Goal: Task Accomplishment & Management: Manage account settings

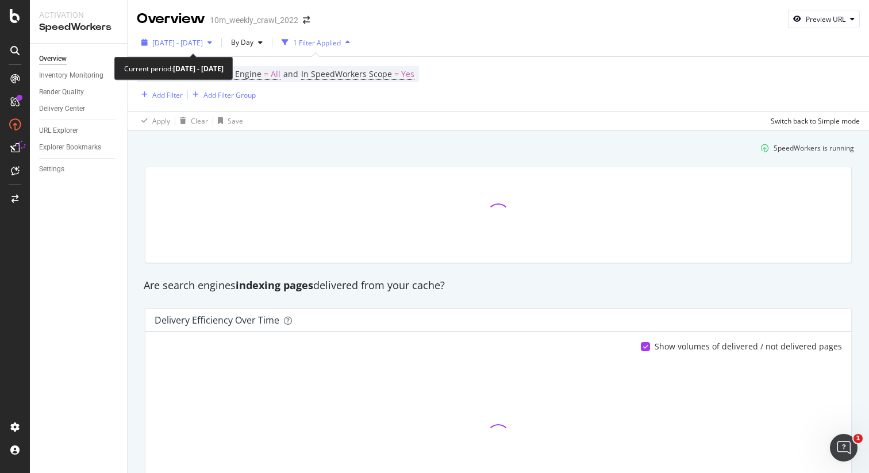
click at [203, 43] on span "2025 Aug. 19th - Sep. 15th" at bounding box center [177, 43] width 51 height 10
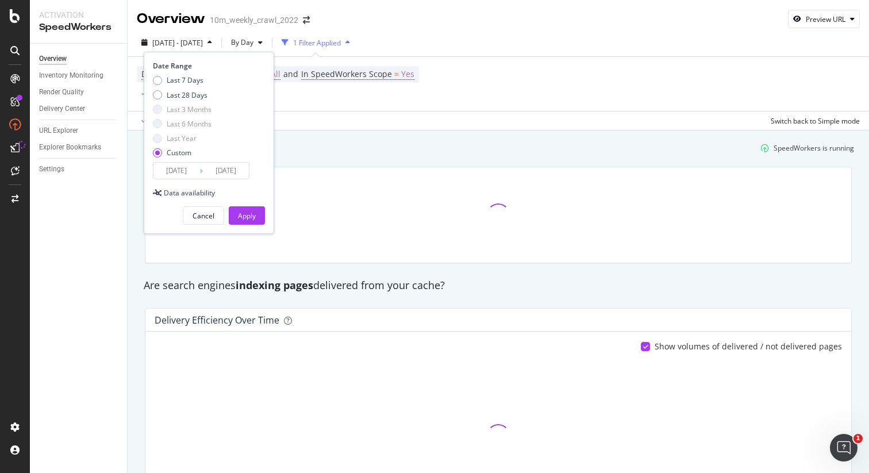
click at [223, 171] on input "[DATE]" at bounding box center [226, 171] width 46 height 16
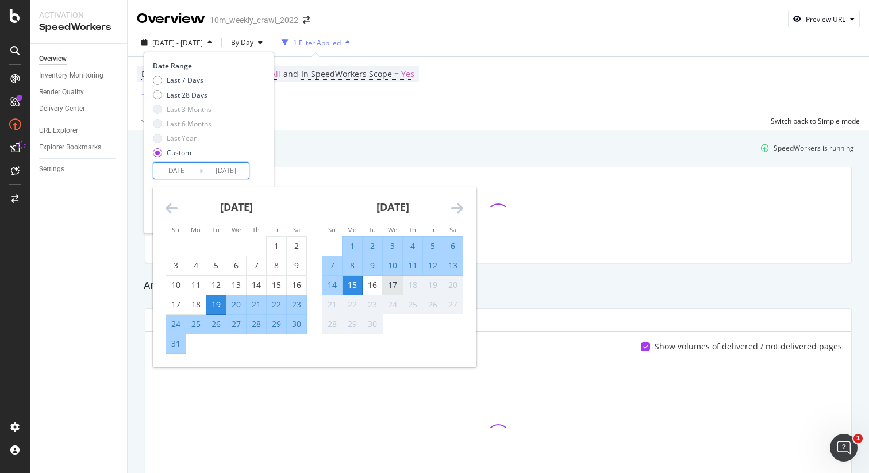
click at [394, 280] on div "17" at bounding box center [393, 284] width 20 height 11
type input "[DATE]"
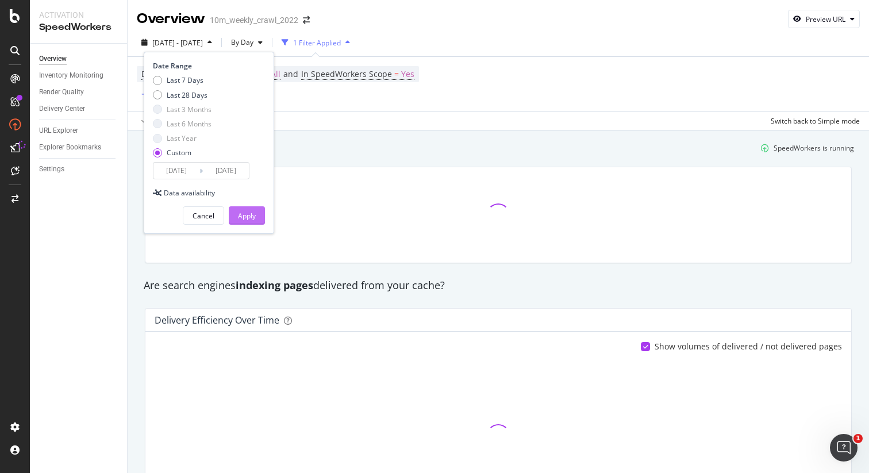
click at [252, 216] on div "Apply" at bounding box center [247, 216] width 18 height 10
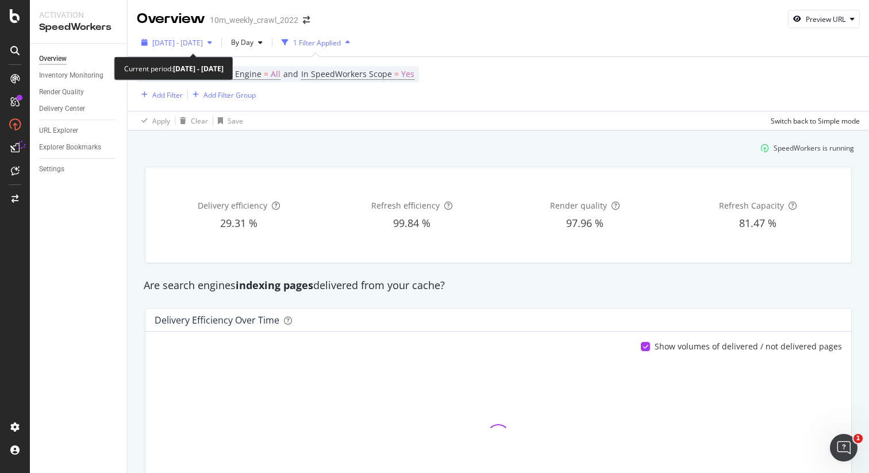
click at [191, 44] on span "2025 Aug. 19th - Sep. 17th" at bounding box center [177, 43] width 51 height 10
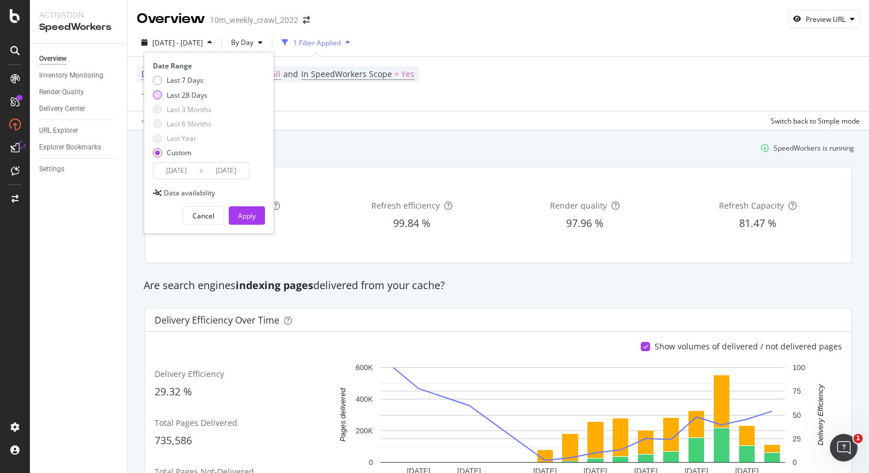
click at [161, 95] on div "Last 28 Days" at bounding box center [157, 94] width 9 height 9
type input "[DATE]"
click at [246, 217] on div "Apply" at bounding box center [247, 216] width 18 height 10
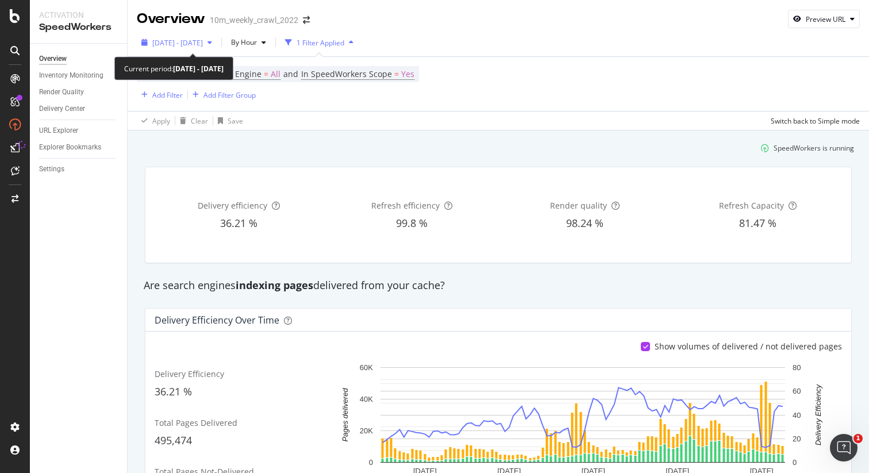
click at [203, 44] on span "[DATE] - [DATE]" at bounding box center [177, 43] width 51 height 10
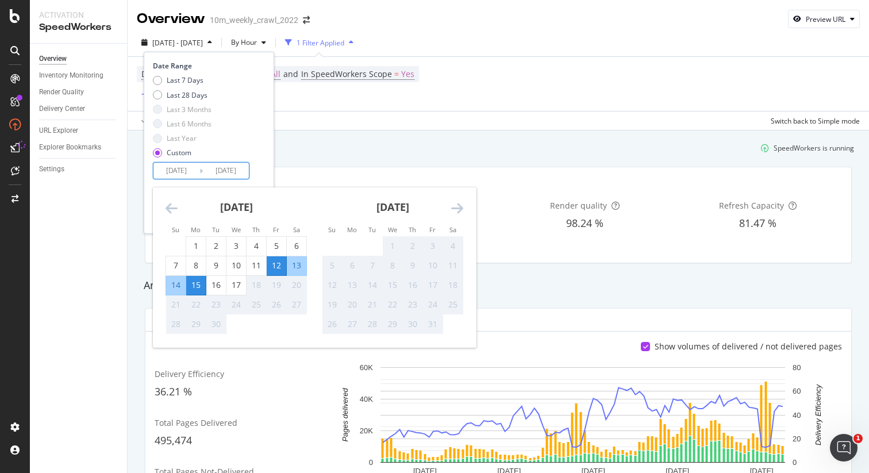
click at [226, 174] on input "[DATE]" at bounding box center [226, 171] width 46 height 16
click at [229, 280] on div "17" at bounding box center [236, 284] width 20 height 11
type input "[DATE]"
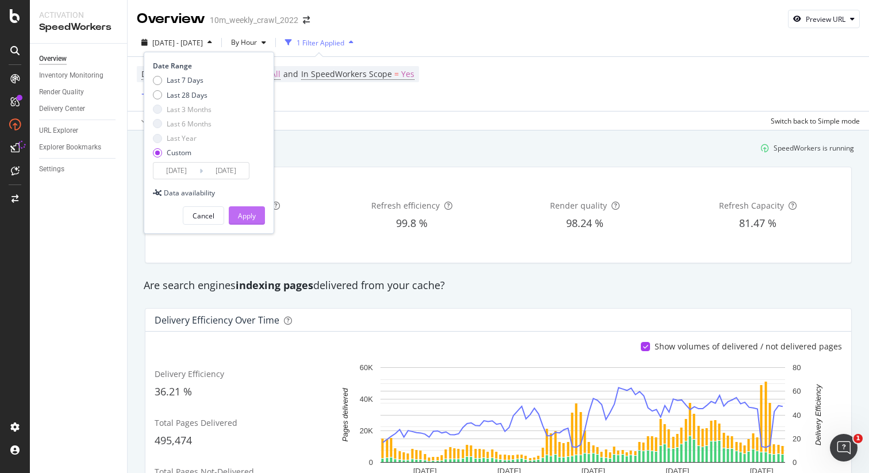
click at [252, 214] on div "Apply" at bounding box center [247, 216] width 18 height 10
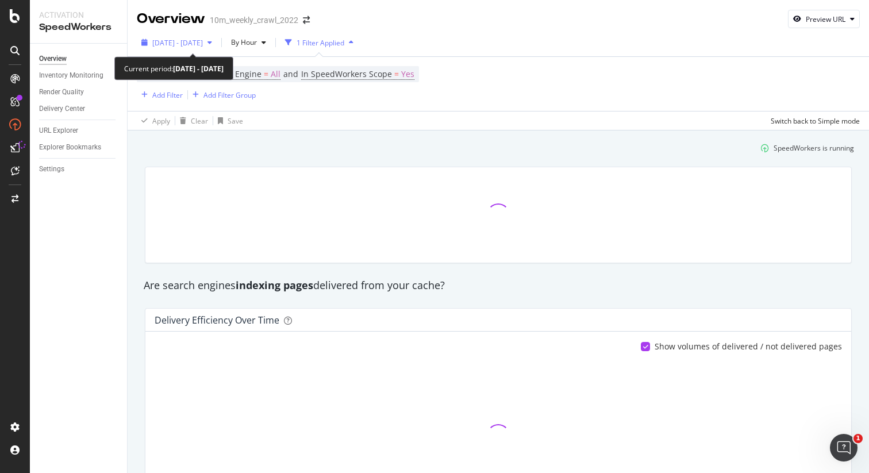
click at [167, 41] on span "[DATE] - [DATE]" at bounding box center [177, 43] width 51 height 10
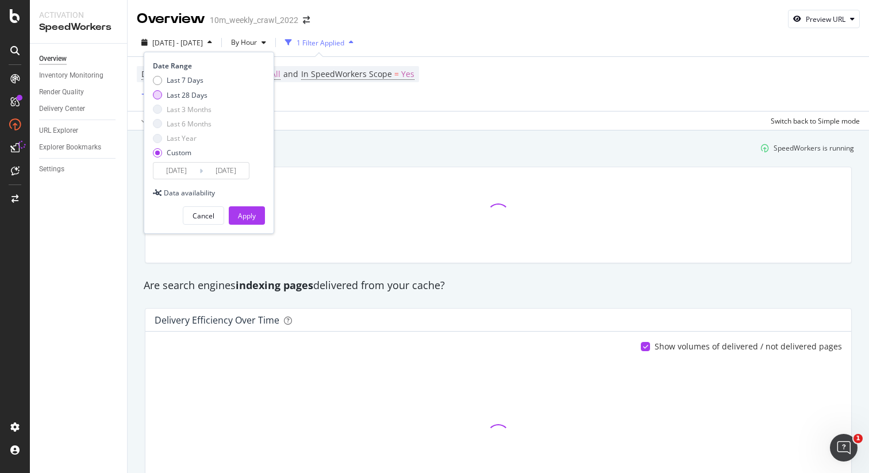
click at [161, 95] on div "Last 28 Days" at bounding box center [157, 94] width 9 height 9
type input "[DATE]"
click at [242, 217] on div "Apply" at bounding box center [247, 216] width 18 height 10
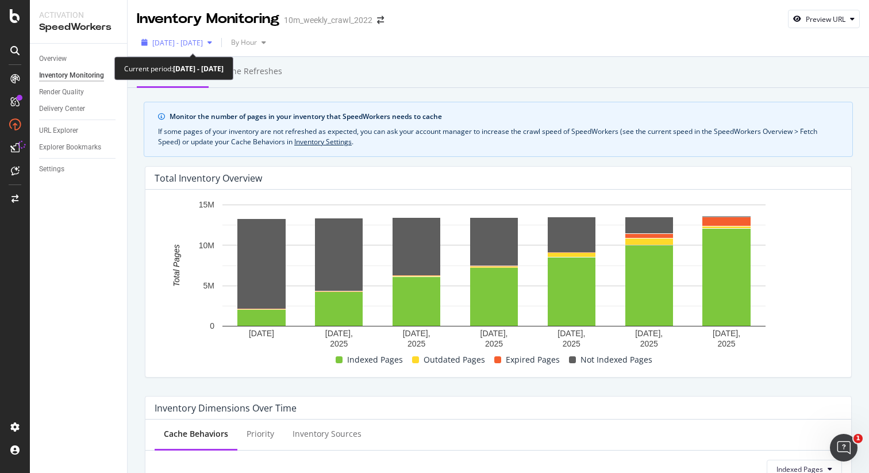
click at [203, 40] on span "2025 Sep. 10th - Sep. 16th" at bounding box center [177, 43] width 51 height 10
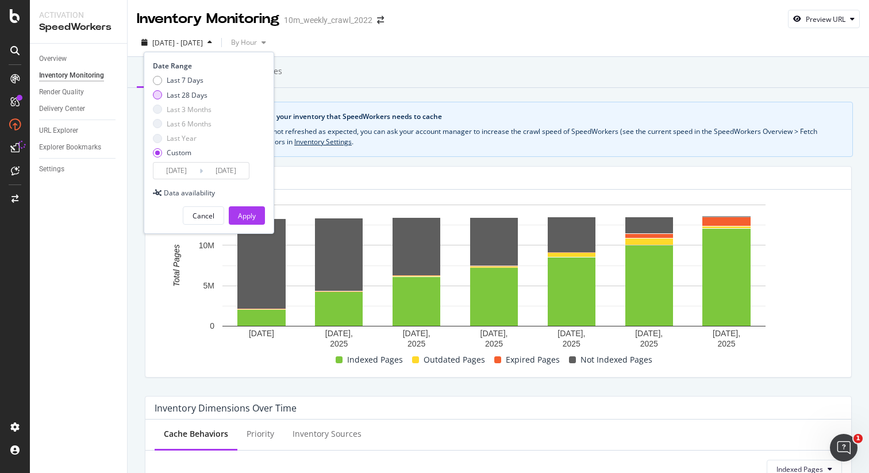
click at [159, 93] on div "Last 28 Days" at bounding box center [157, 94] width 9 height 9
type input "[DATE]"
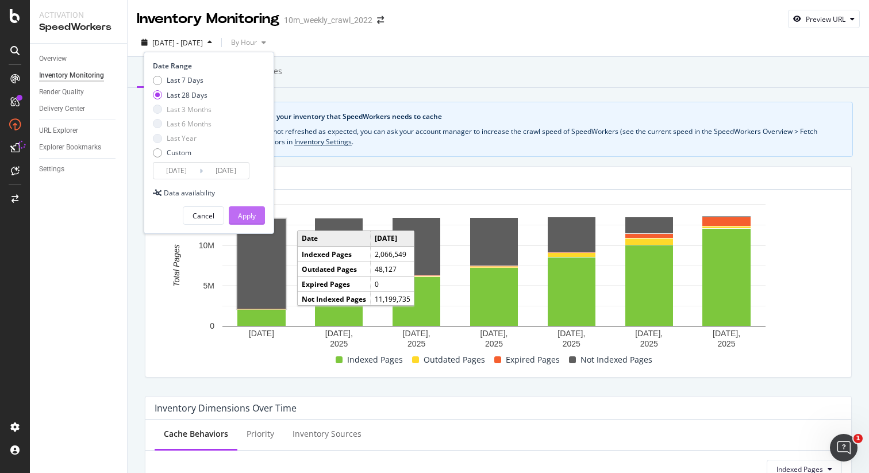
click at [248, 221] on div "Apply" at bounding box center [247, 215] width 18 height 17
